Goal: Information Seeking & Learning: Learn about a topic

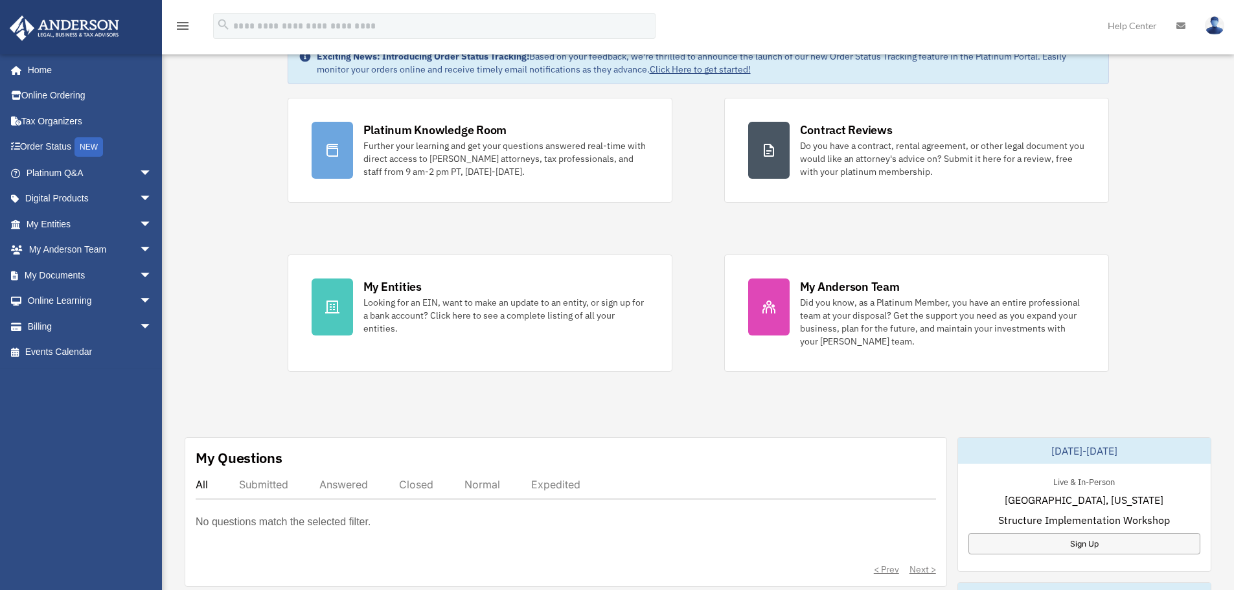
scroll to position [84, 0]
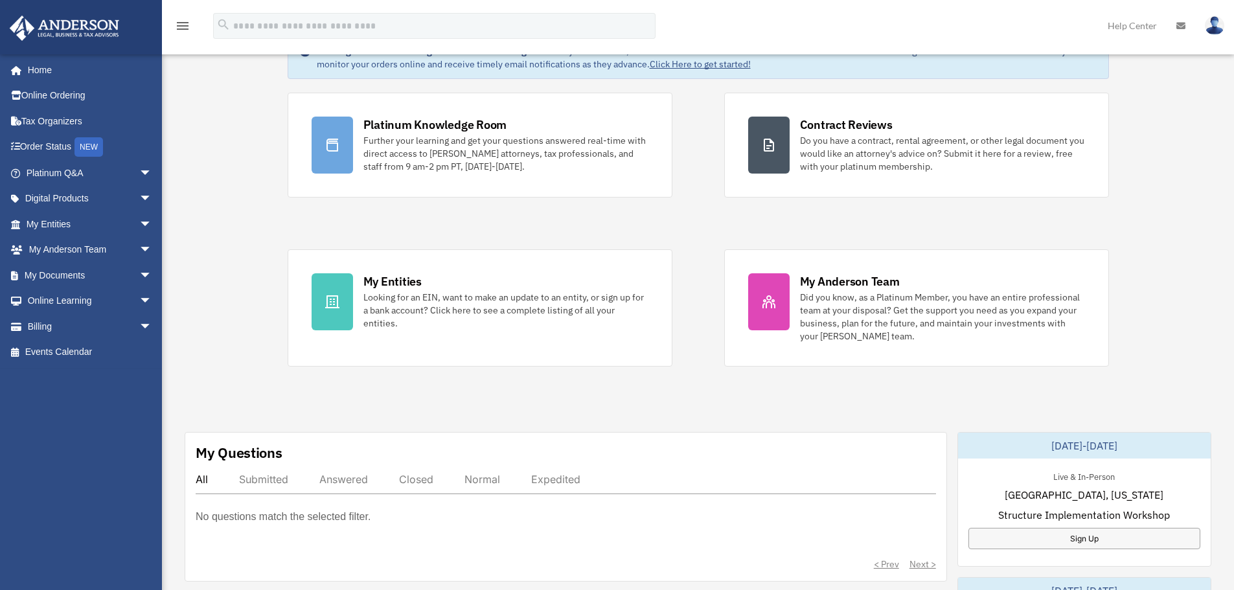
click at [1180, 28] on icon at bounding box center [1180, 25] width 9 height 9
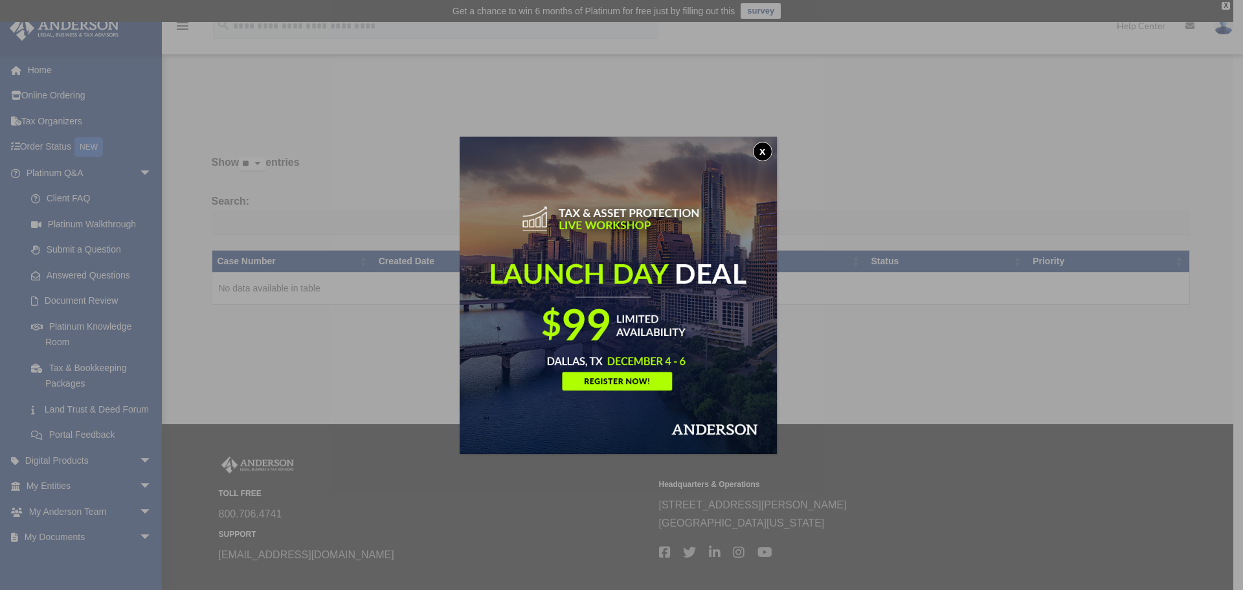
click at [766, 150] on button "x" at bounding box center [762, 151] width 19 height 19
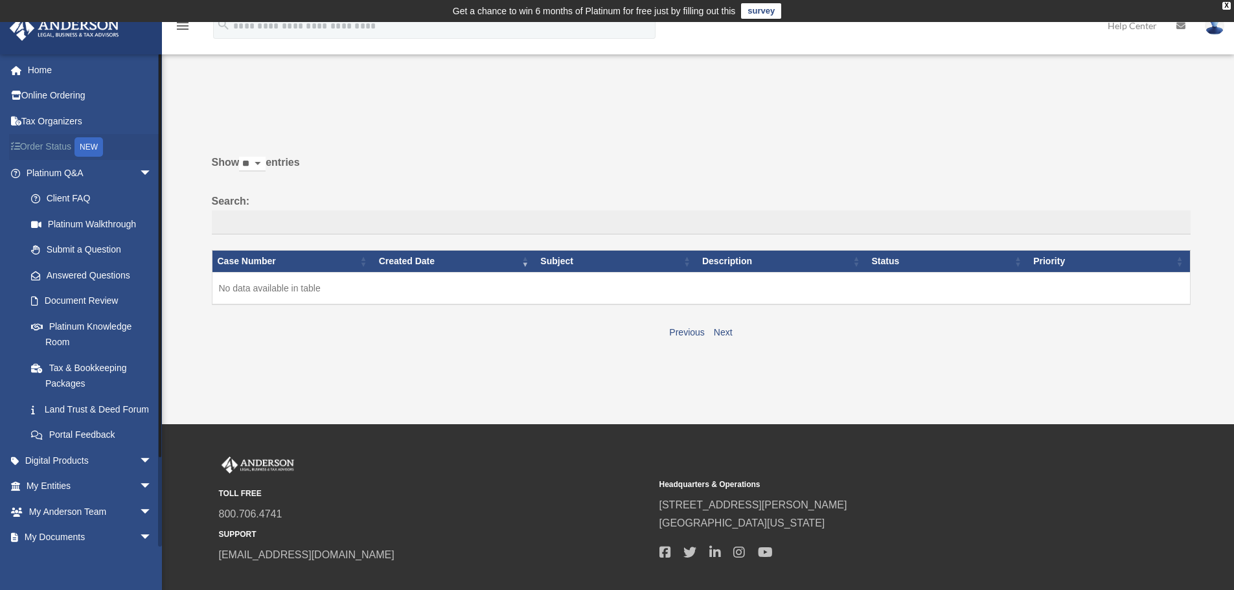
click at [97, 156] on div "NEW" at bounding box center [88, 146] width 28 height 19
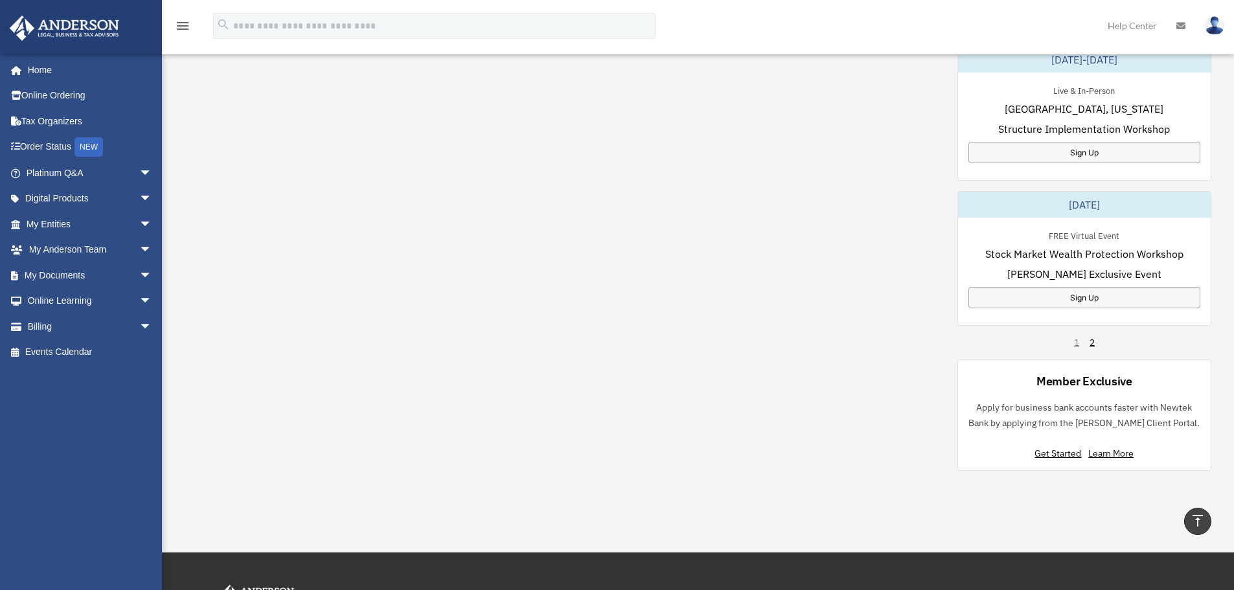
scroll to position [764, 0]
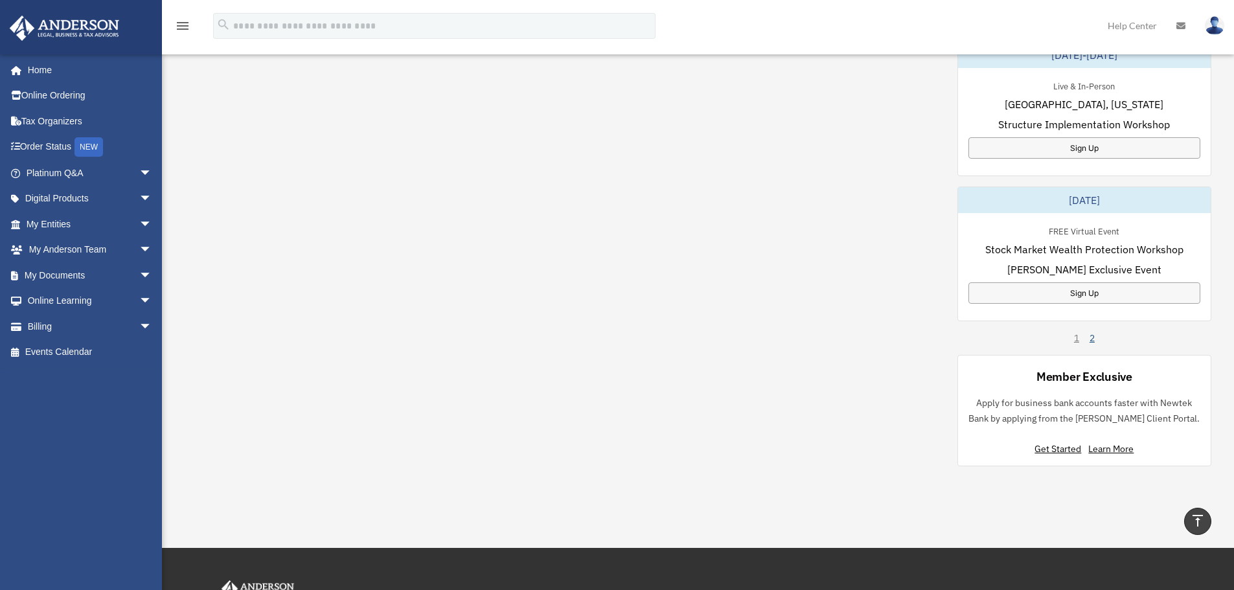
click at [1091, 341] on link "2" at bounding box center [1091, 338] width 5 height 13
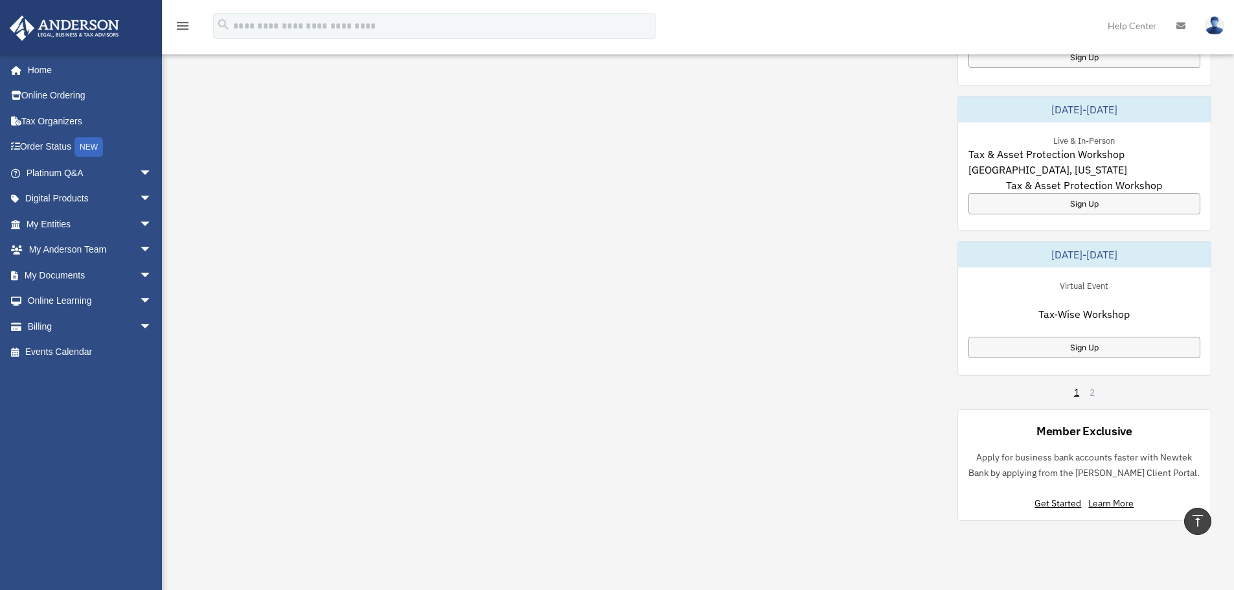
scroll to position [709, 0]
click at [1021, 348] on div "Sign Up" at bounding box center [1084, 347] width 232 height 21
click at [1052, 343] on div "Sign Up" at bounding box center [1084, 347] width 232 height 21
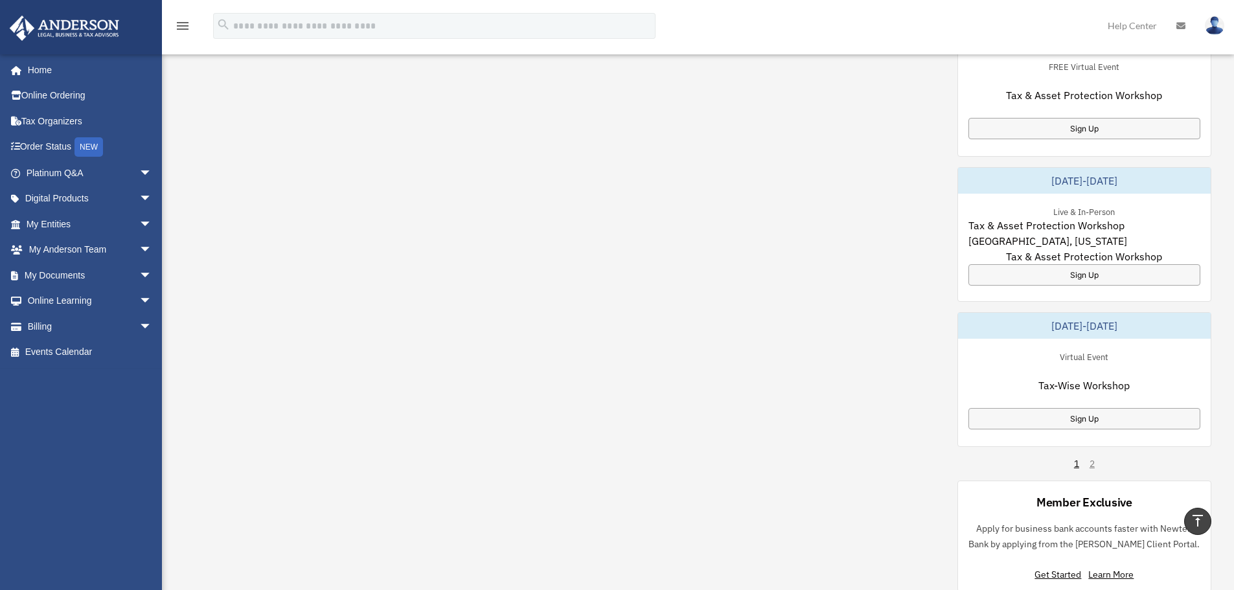
scroll to position [639, 0]
click at [1076, 462] on link "1" at bounding box center [1076, 463] width 5 height 13
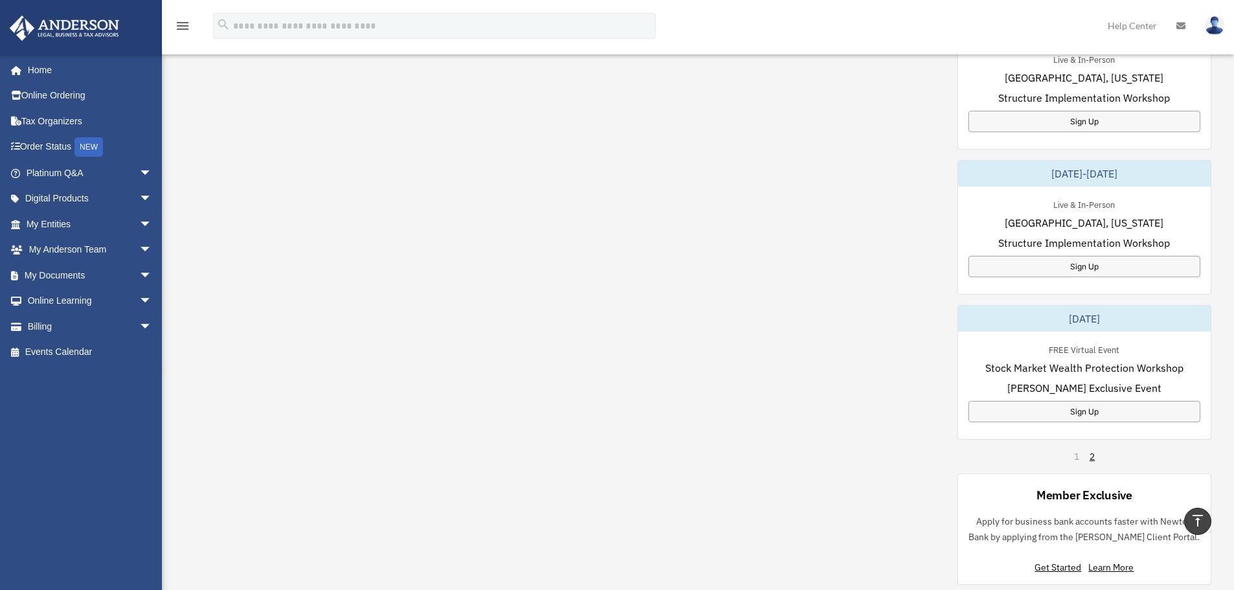
scroll to position [645, 0]
click at [1082, 407] on div "Sign Up" at bounding box center [1084, 412] width 232 height 21
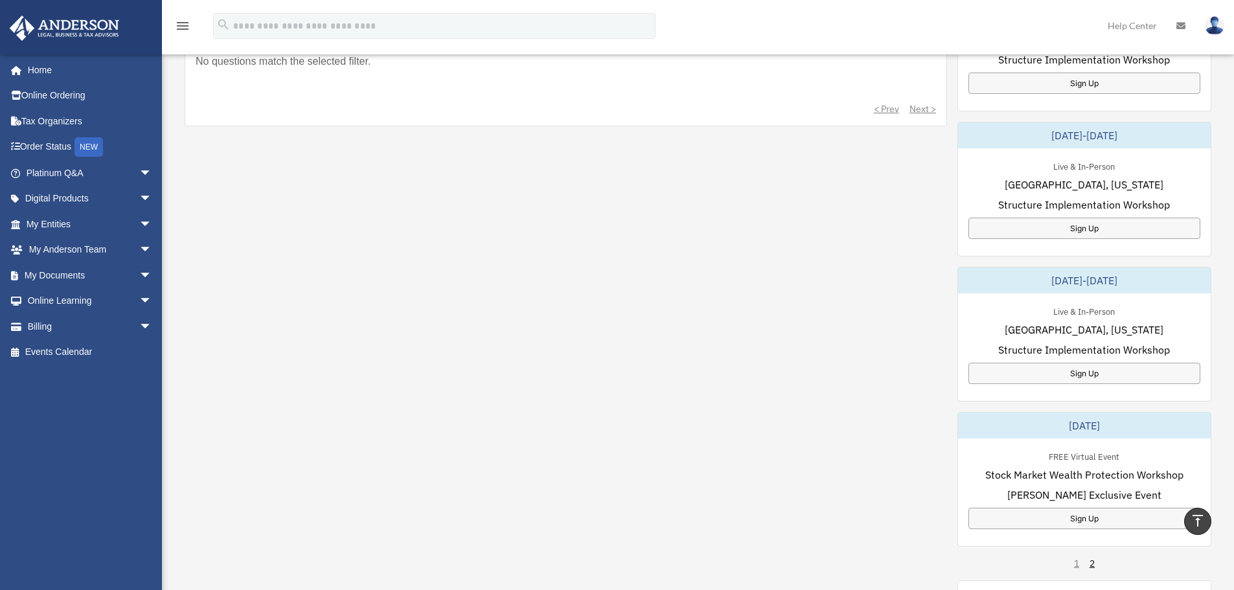
scroll to position [538, 0]
click at [1057, 371] on div "Sign Up" at bounding box center [1084, 374] width 232 height 21
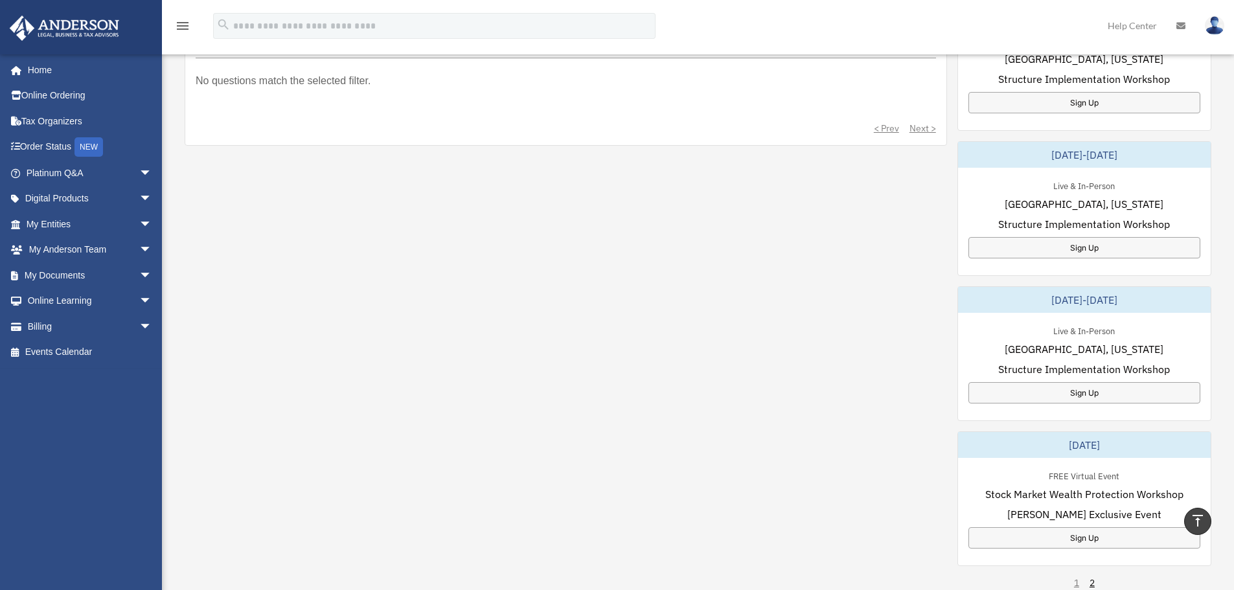
scroll to position [508, 0]
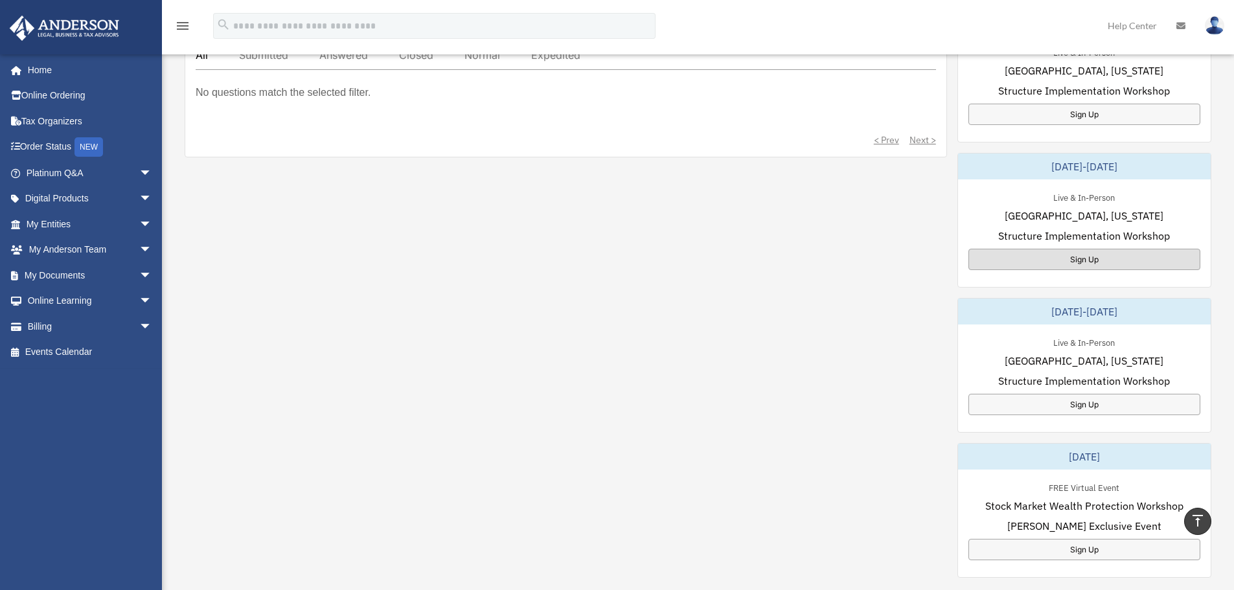
click at [1028, 259] on div "Sign Up" at bounding box center [1084, 259] width 232 height 21
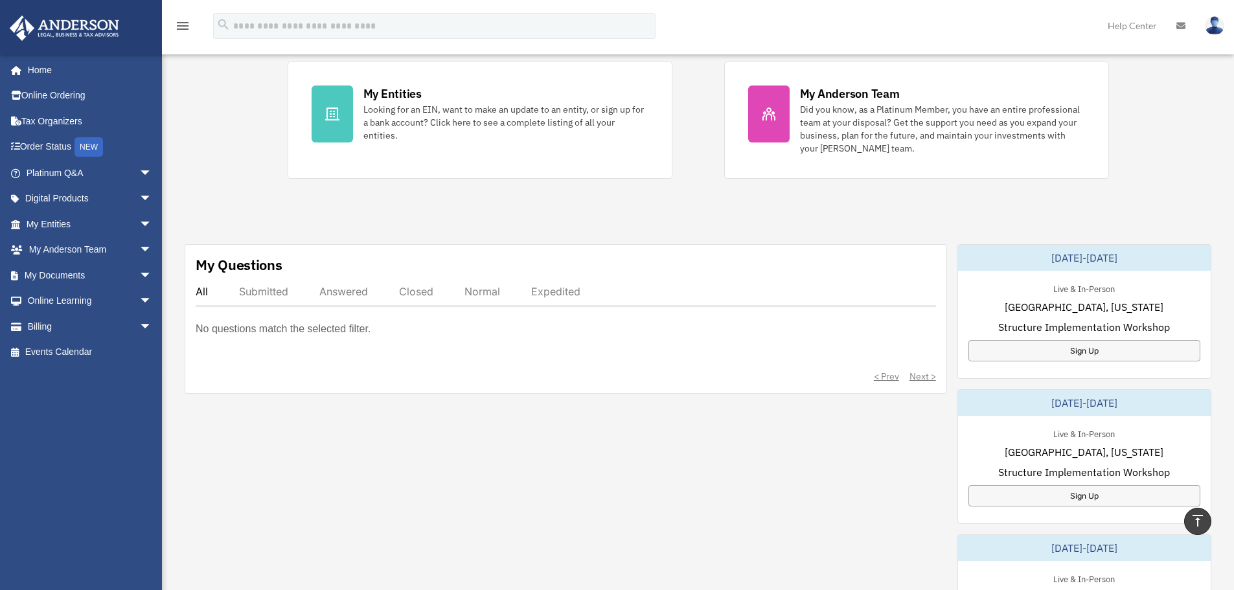
scroll to position [256, 0]
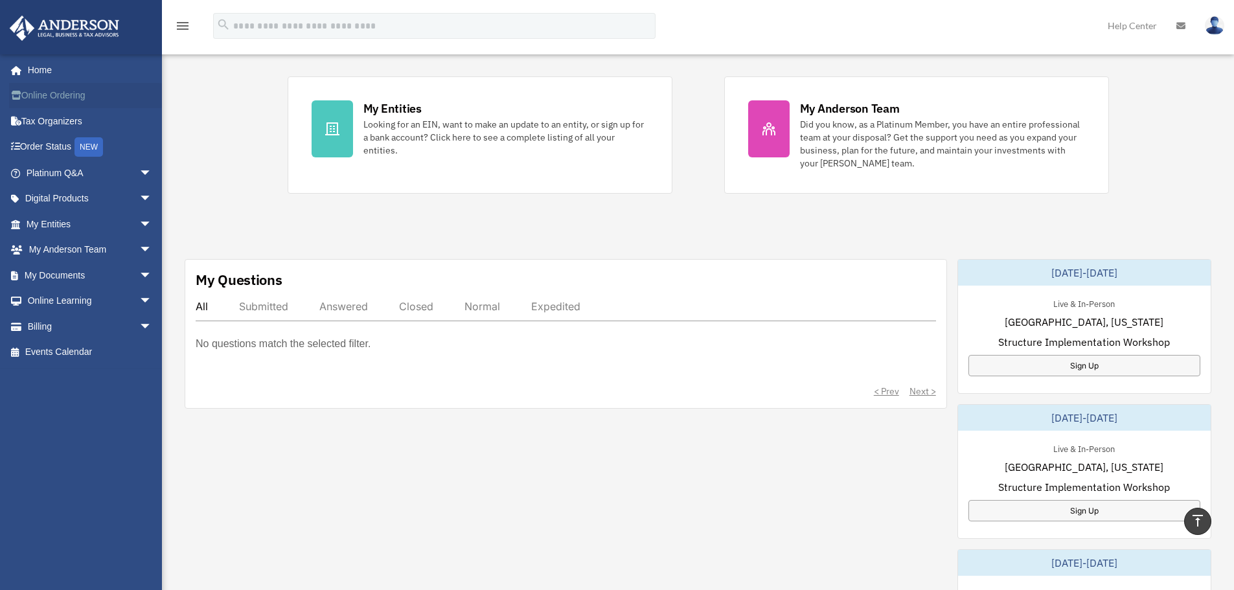
click at [56, 96] on link "Online Ordering" at bounding box center [90, 96] width 163 height 26
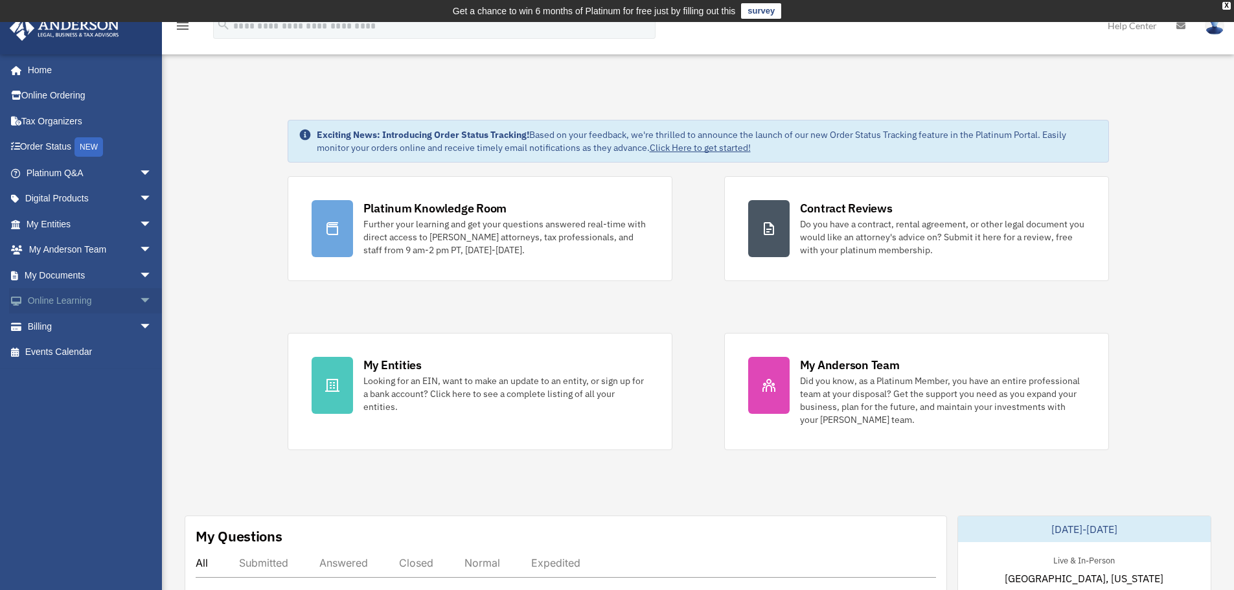
click at [115, 299] on link "Online Learning arrow_drop_down" at bounding box center [90, 301] width 163 height 26
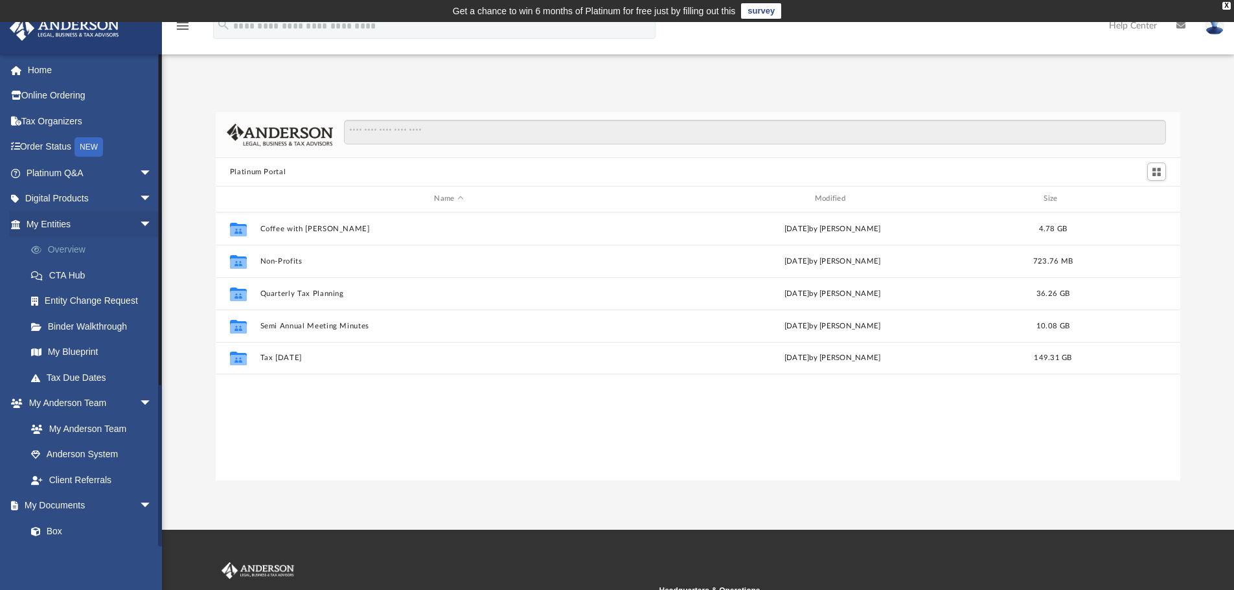
scroll to position [284, 955]
click at [139, 220] on span "arrow_drop_down" at bounding box center [152, 224] width 26 height 27
click at [139, 245] on span "arrow_drop_down" at bounding box center [152, 250] width 26 height 27
click at [139, 277] on span "arrow_drop_down" at bounding box center [152, 275] width 26 height 27
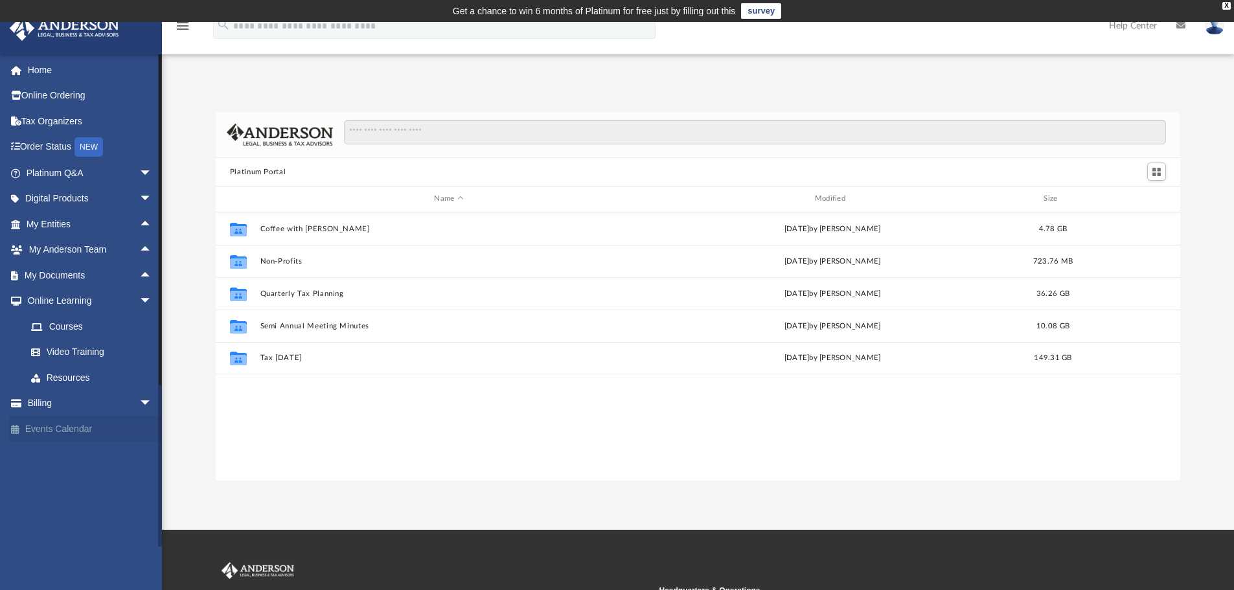
click at [65, 426] on link "Events Calendar" at bounding box center [90, 429] width 163 height 26
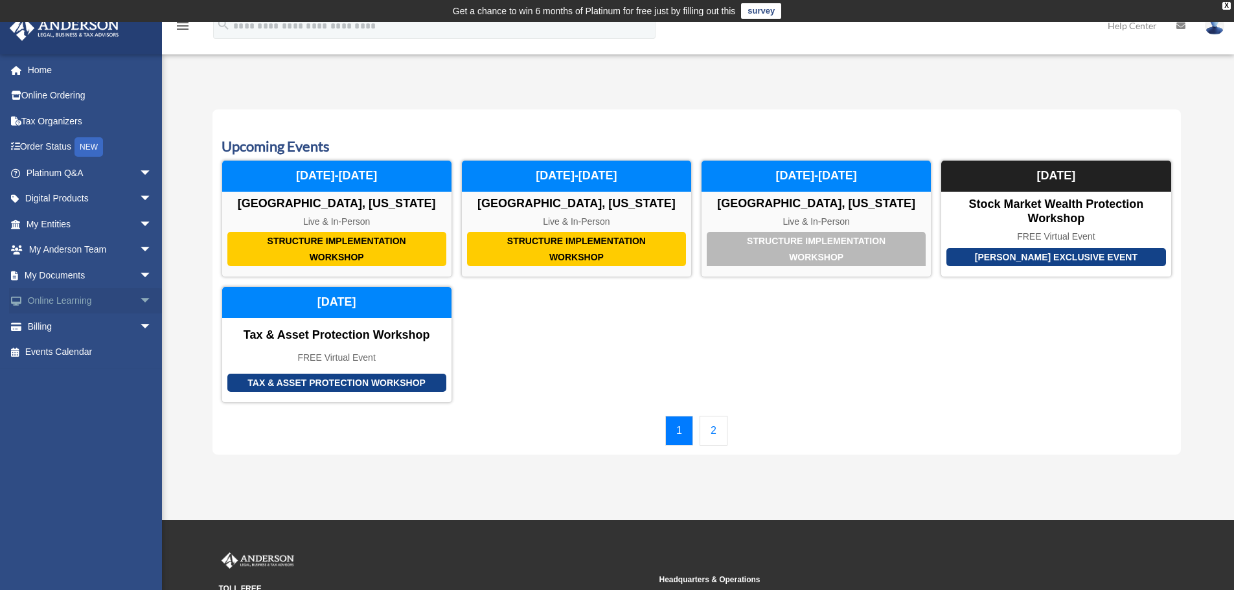
click at [139, 294] on span "arrow_drop_down" at bounding box center [152, 301] width 26 height 27
click at [67, 325] on link "Courses" at bounding box center [94, 326] width 153 height 26
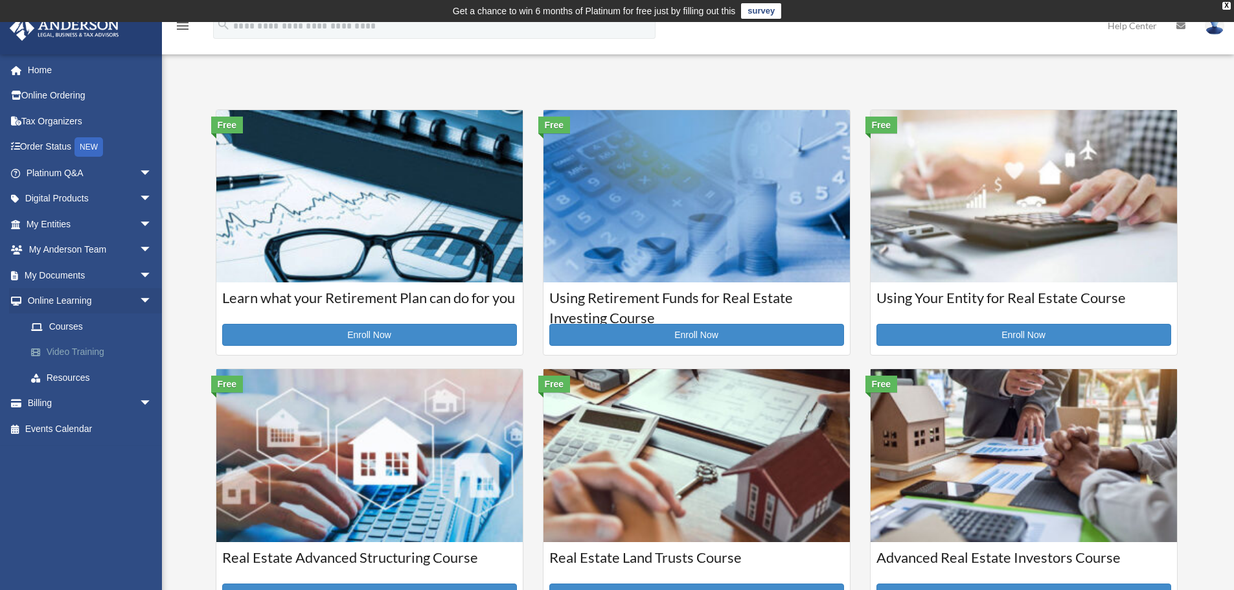
click at [82, 352] on link "Video Training" at bounding box center [94, 352] width 153 height 26
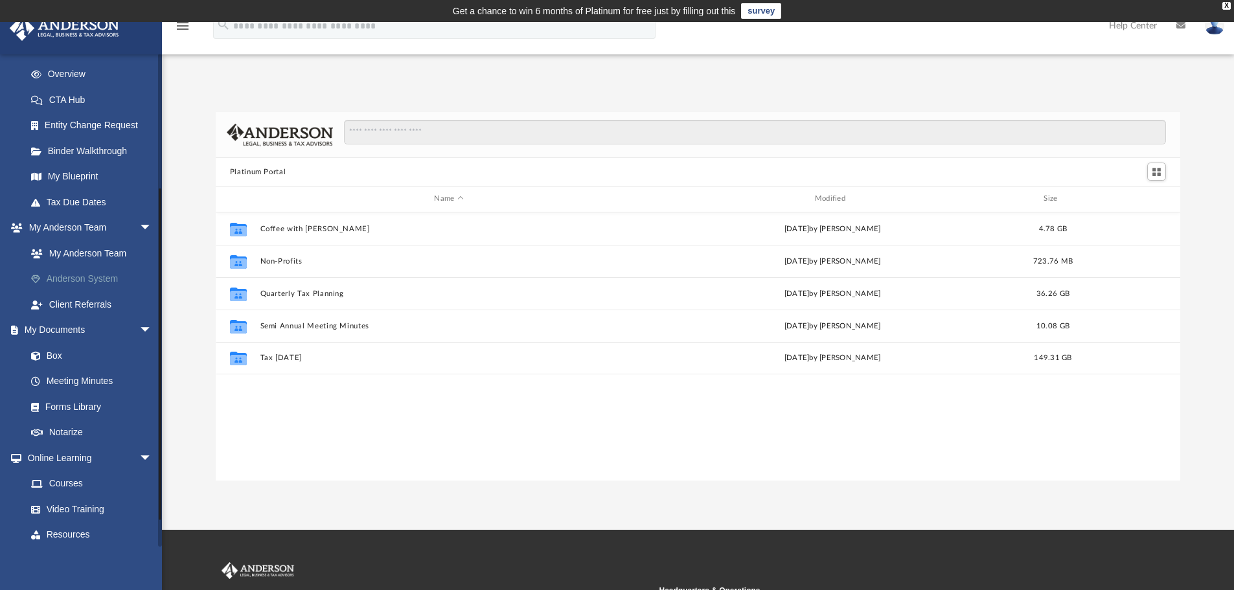
scroll to position [230, 0]
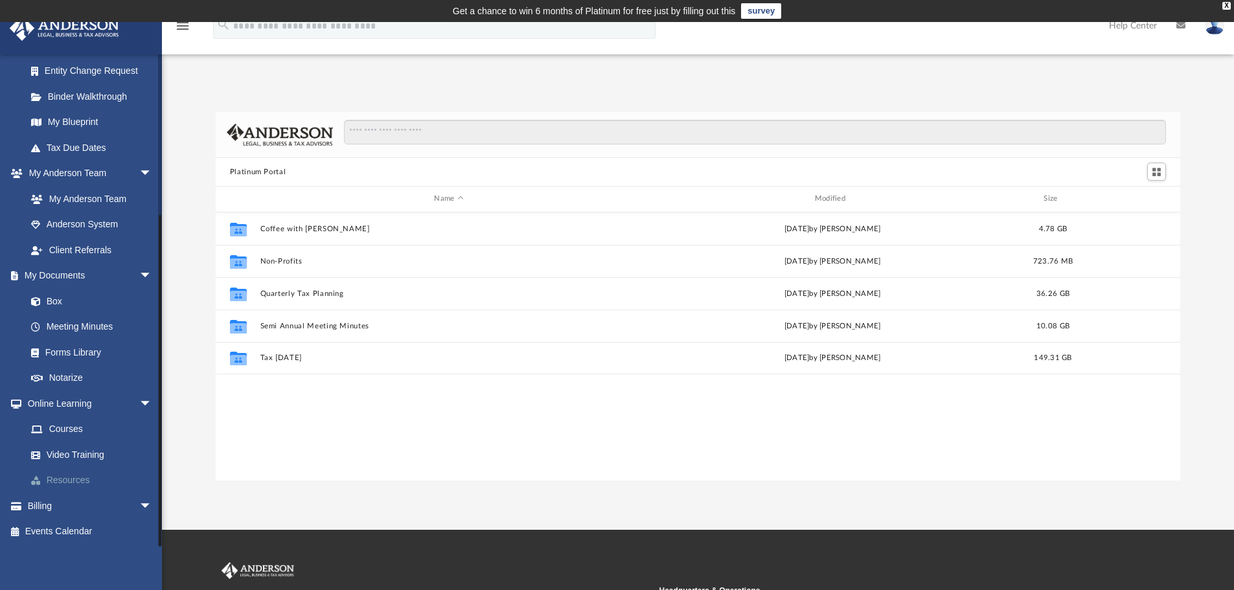
click at [62, 477] on link "Resources" at bounding box center [94, 481] width 153 height 26
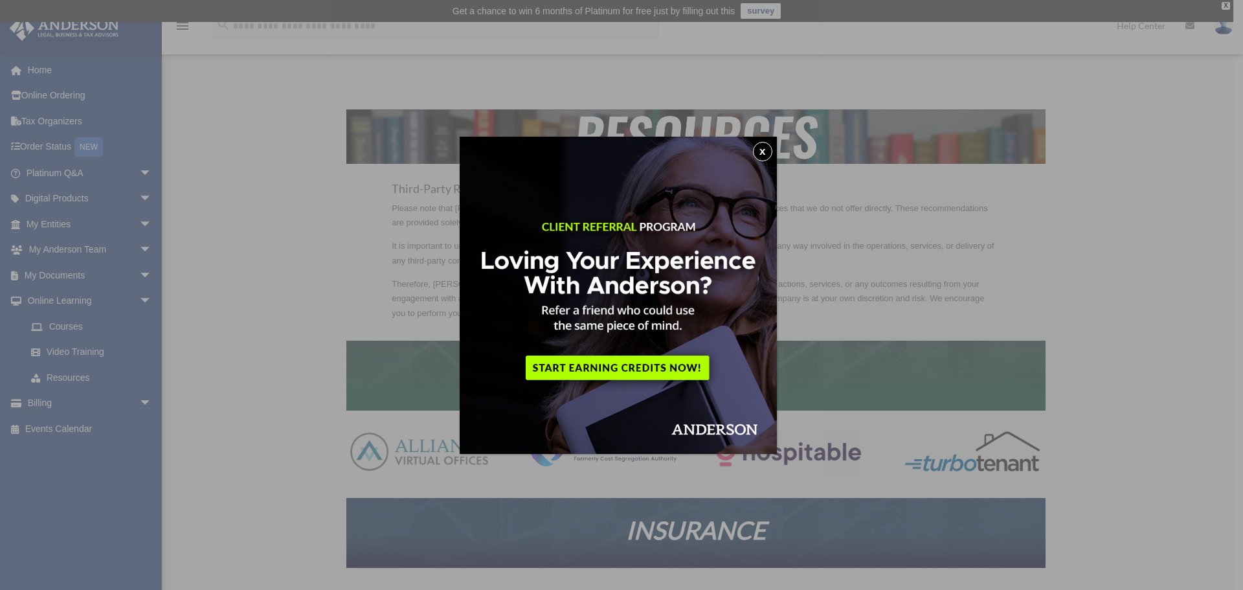
click at [768, 151] on button "x" at bounding box center [762, 151] width 19 height 19
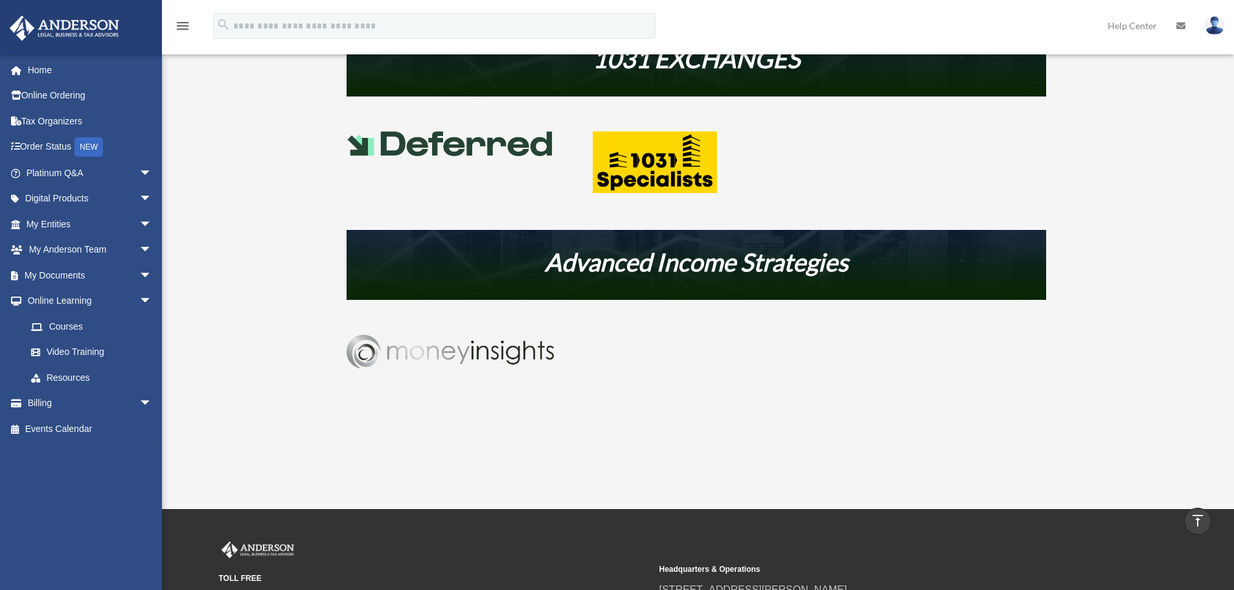
scroll to position [685, 0]
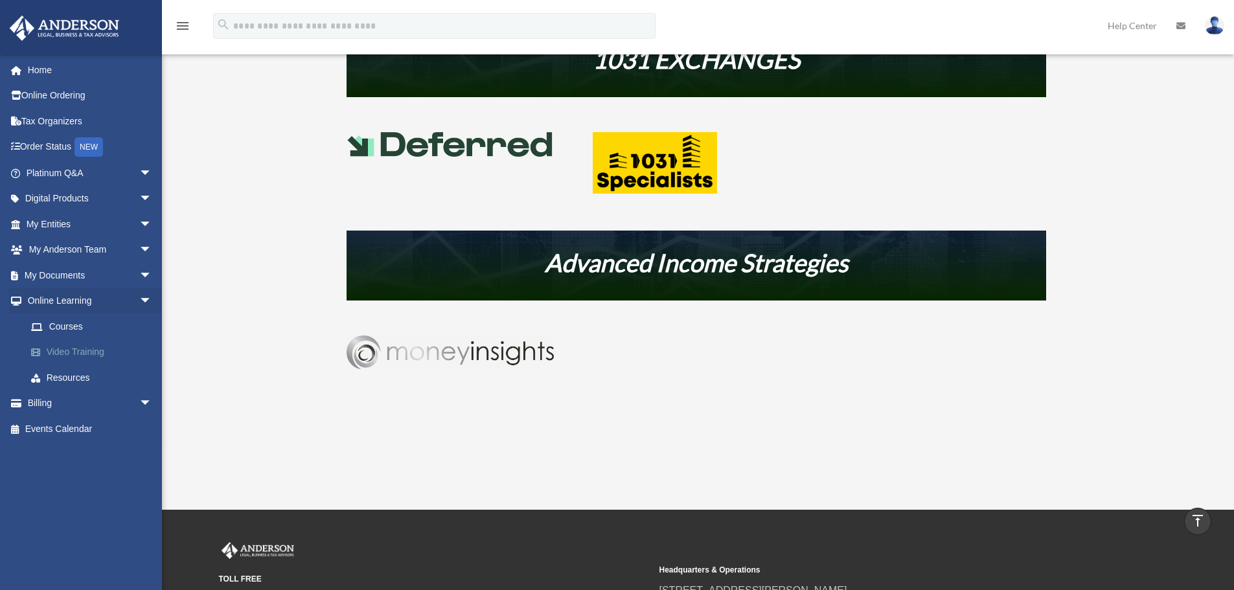
click at [74, 356] on link "Video Training" at bounding box center [94, 352] width 153 height 26
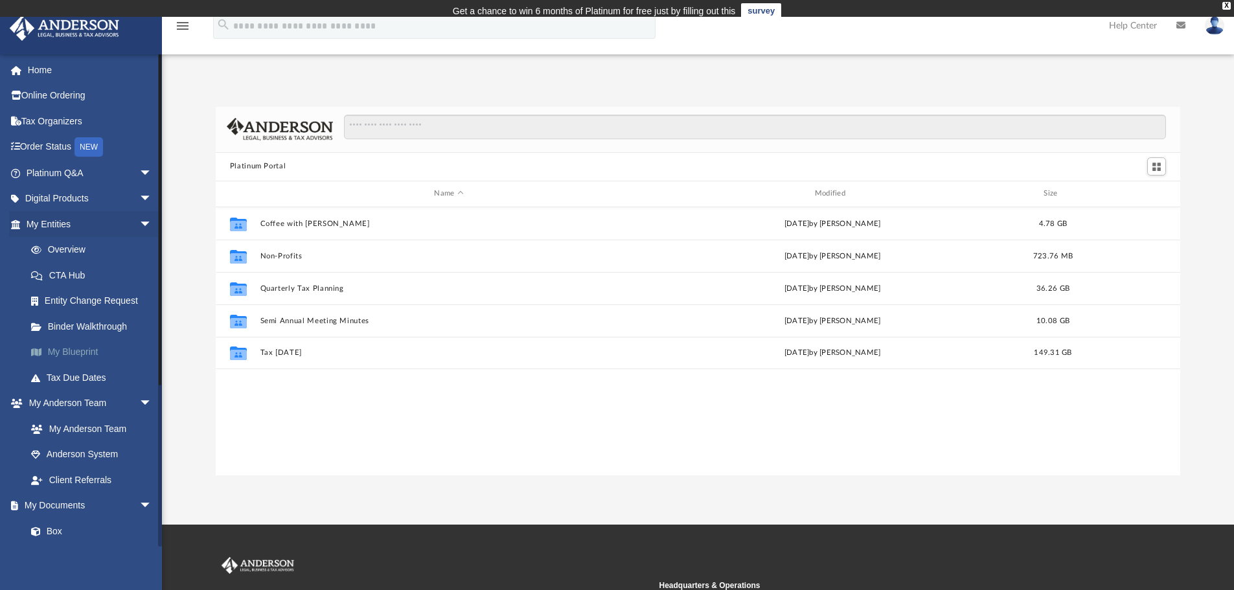
scroll to position [284, 955]
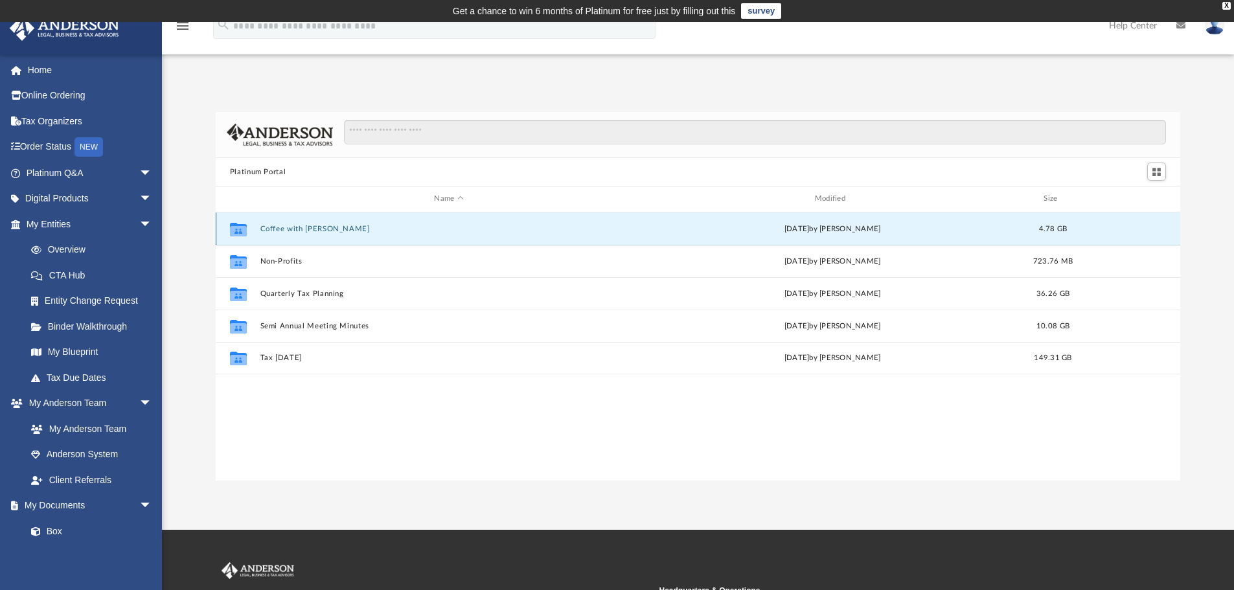
click at [278, 226] on button "Coffee with [PERSON_NAME]" at bounding box center [449, 229] width 378 height 8
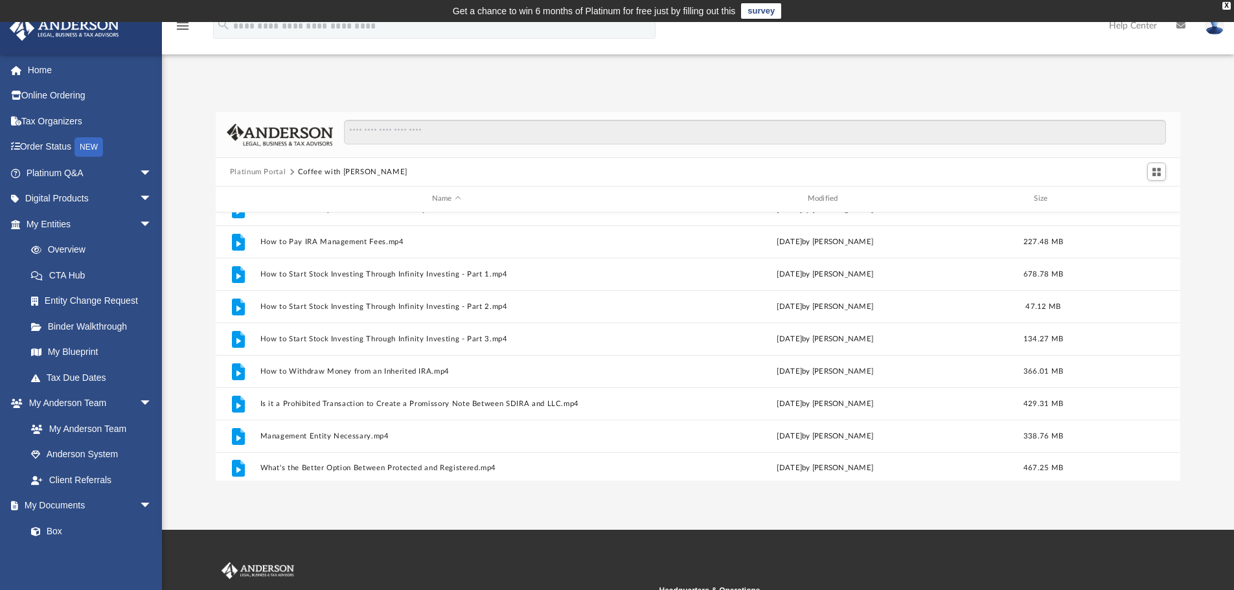
scroll to position [249, 0]
click at [1228, 5] on div "X" at bounding box center [1226, 6] width 8 height 8
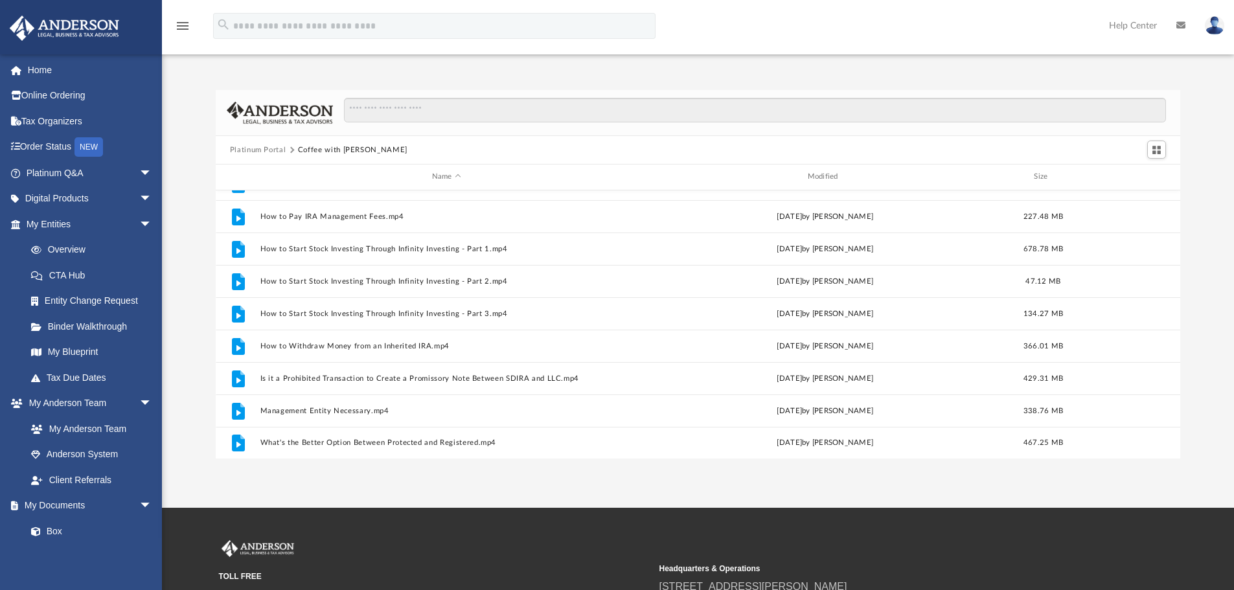
click at [1210, 22] on img at bounding box center [1214, 25] width 19 height 19
click at [978, 114] on link "Logout" at bounding box center [1020, 113] width 130 height 27
